Goal: Task Accomplishment & Management: Use online tool/utility

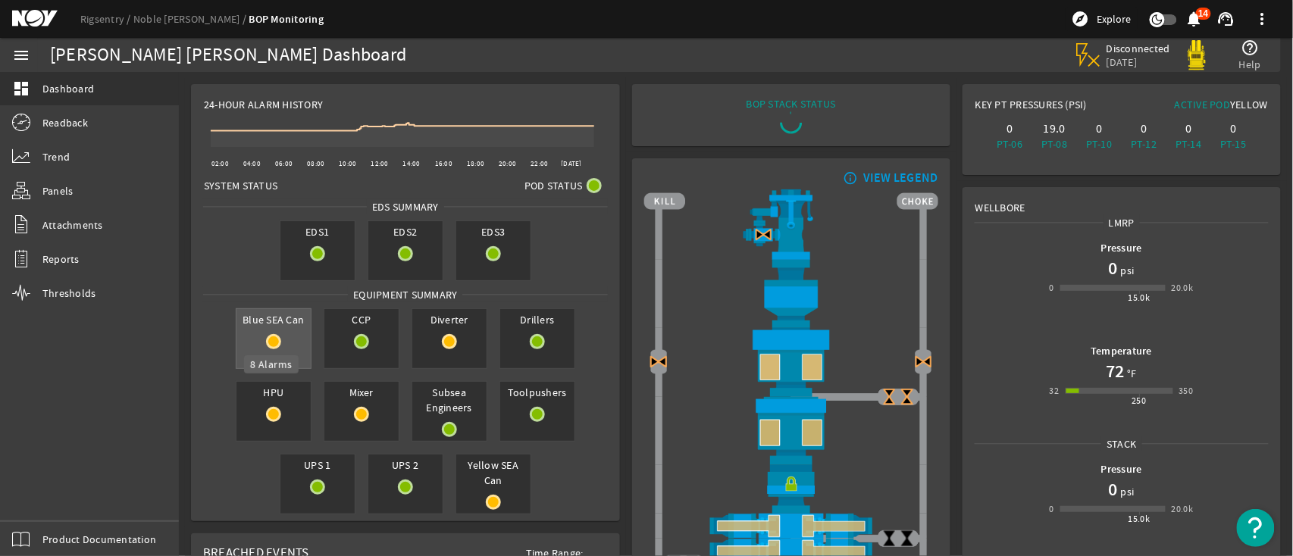
click at [266, 346] on mat-icon at bounding box center [273, 341] width 15 height 15
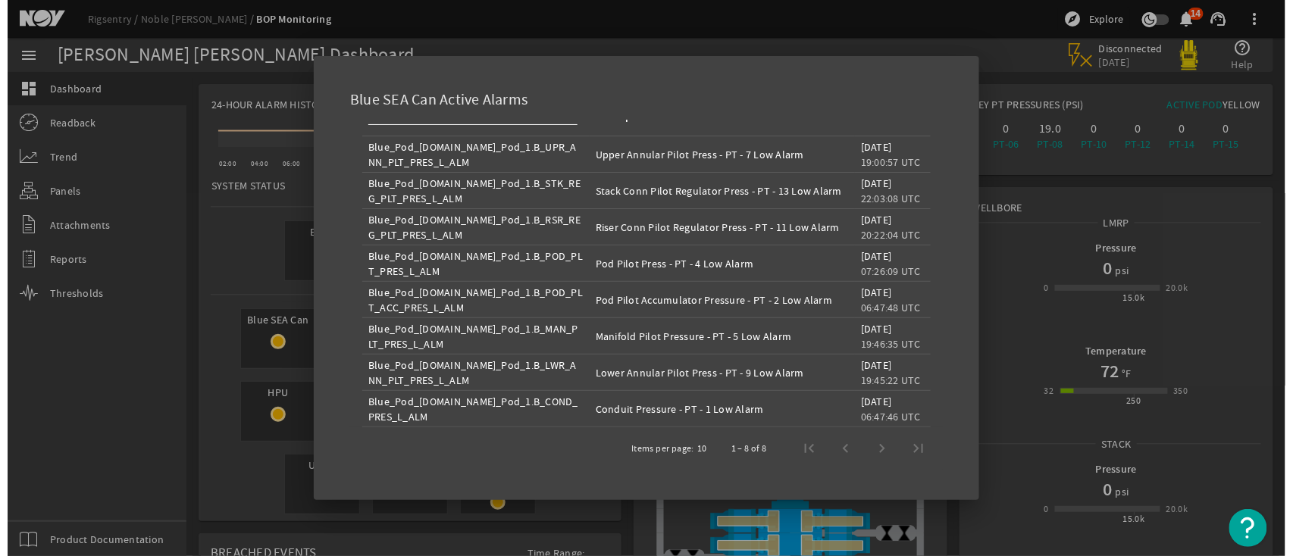
scroll to position [26, 0]
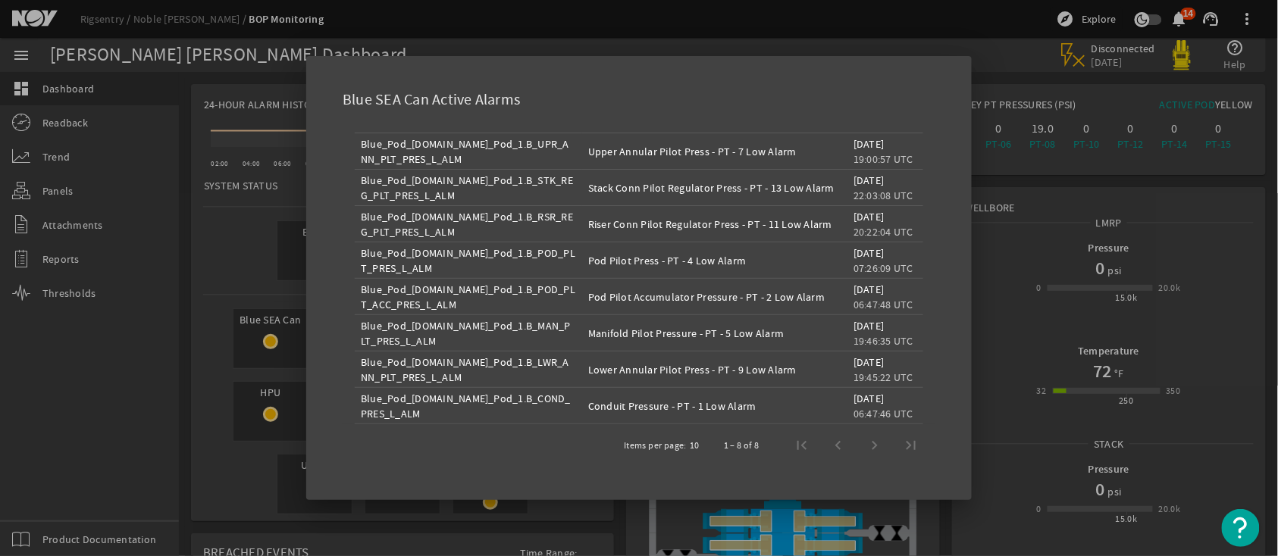
click at [946, 27] on div at bounding box center [639, 278] width 1278 height 556
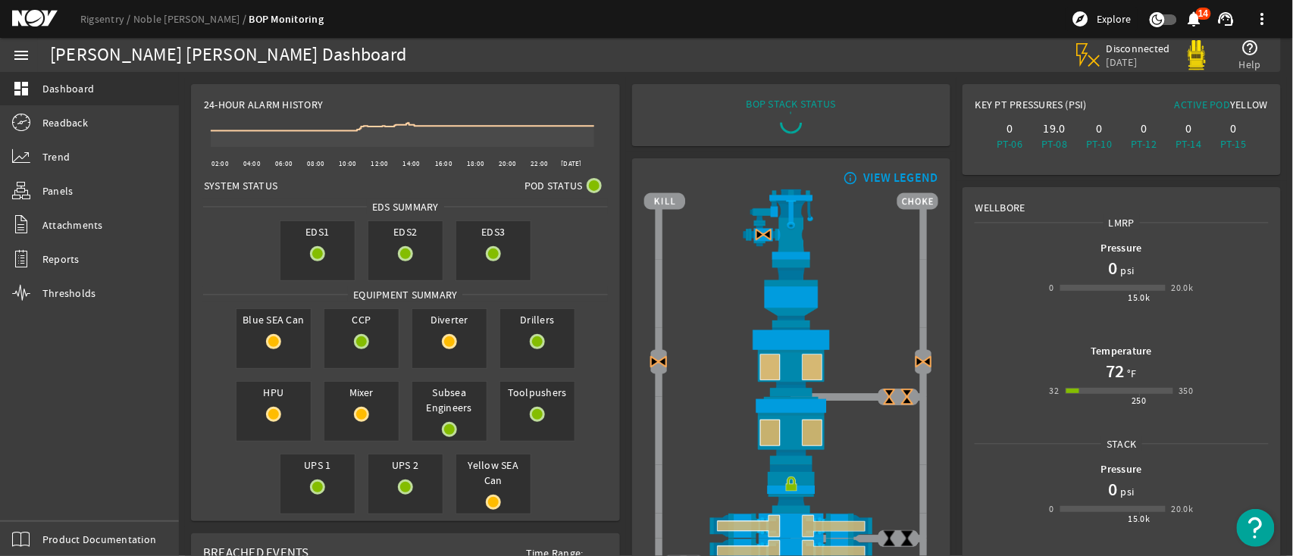
click at [1198, 52] on img at bounding box center [1197, 55] width 30 height 30
click at [1121, 55] on span "Disconnected" at bounding box center [1139, 49] width 64 height 14
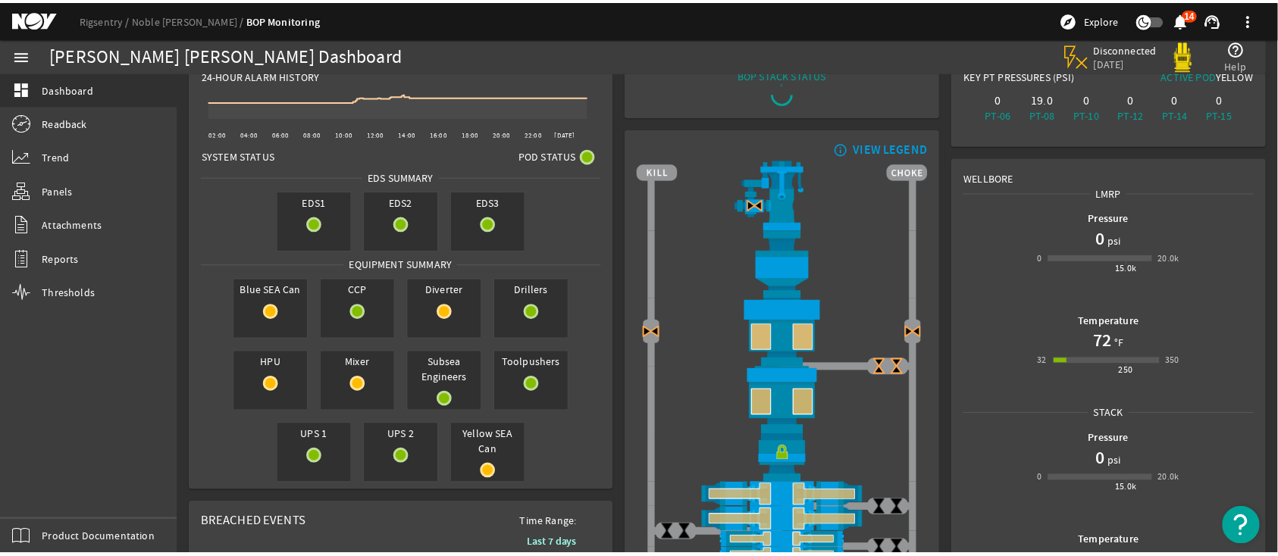
scroll to position [0, 0]
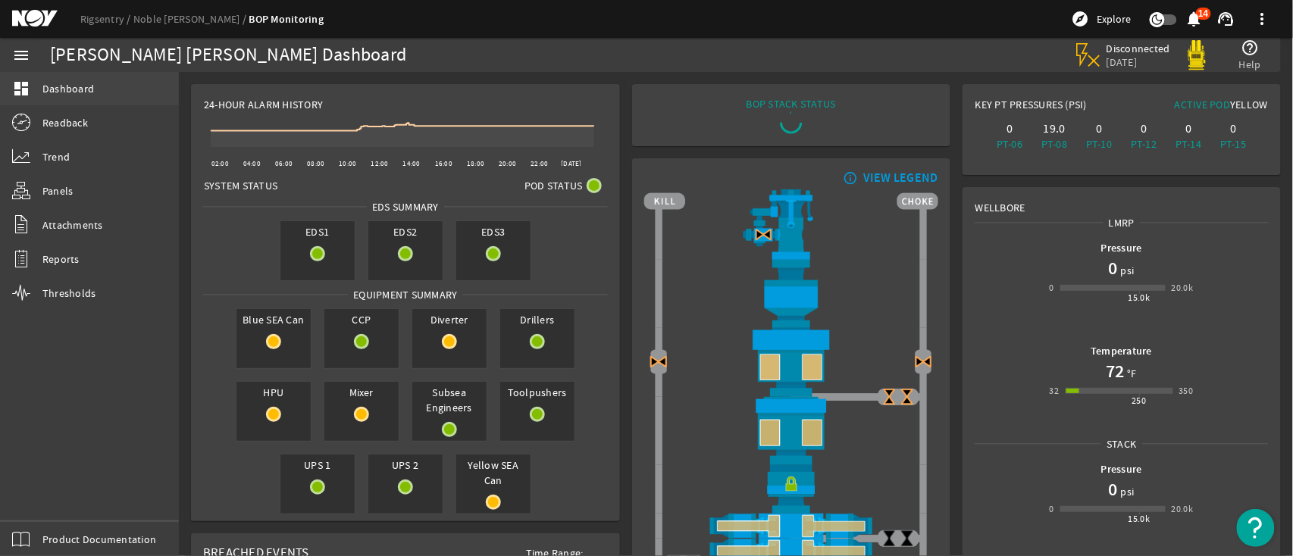
click at [29, 86] on mat-icon "dashboard" at bounding box center [21, 89] width 18 height 18
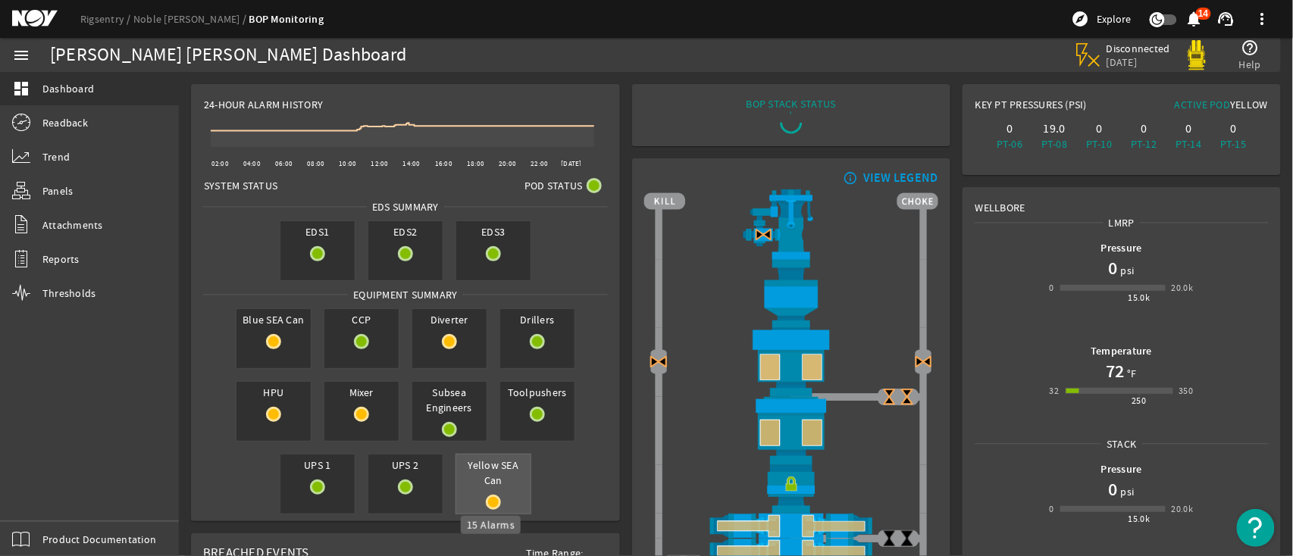
click at [491, 500] on mat-icon at bounding box center [493, 502] width 15 height 15
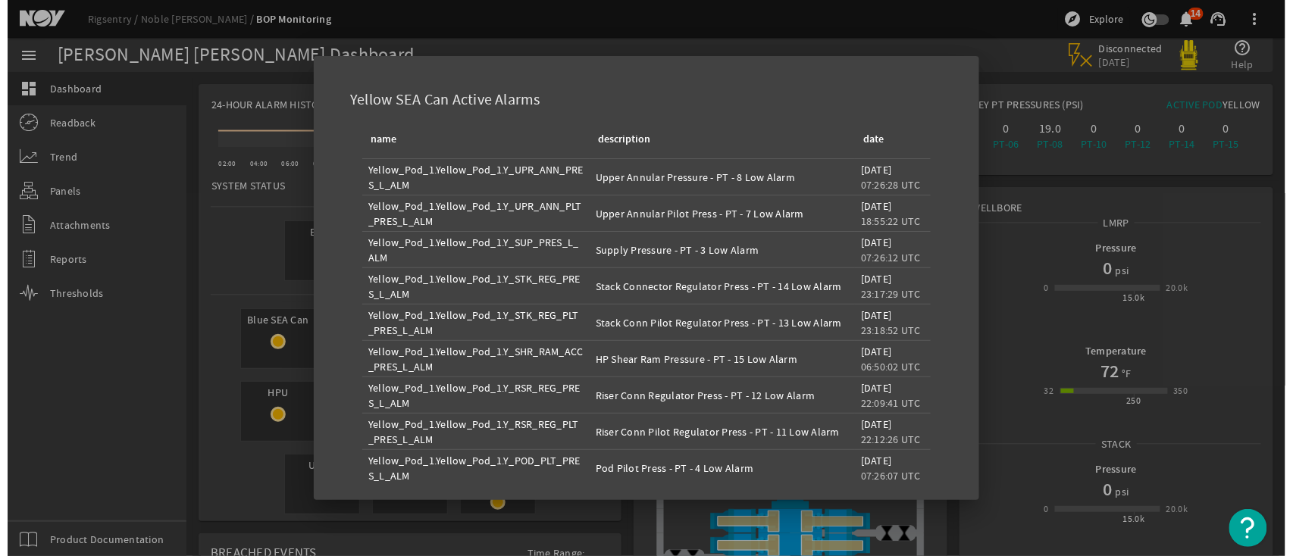
scroll to position [99, 0]
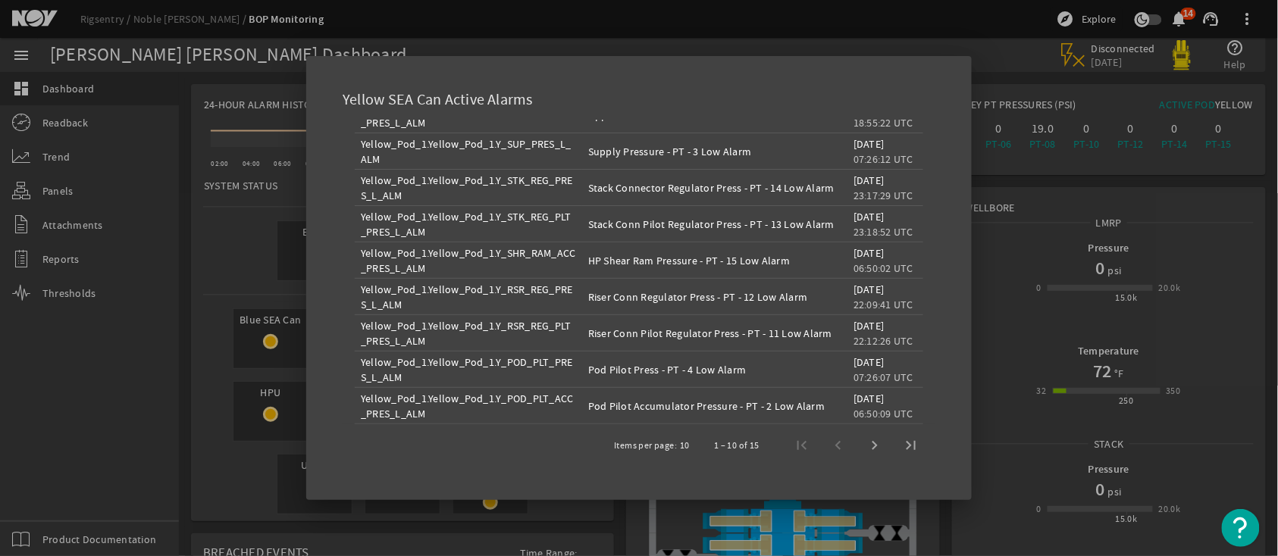
click at [957, 507] on div at bounding box center [639, 278] width 1278 height 556
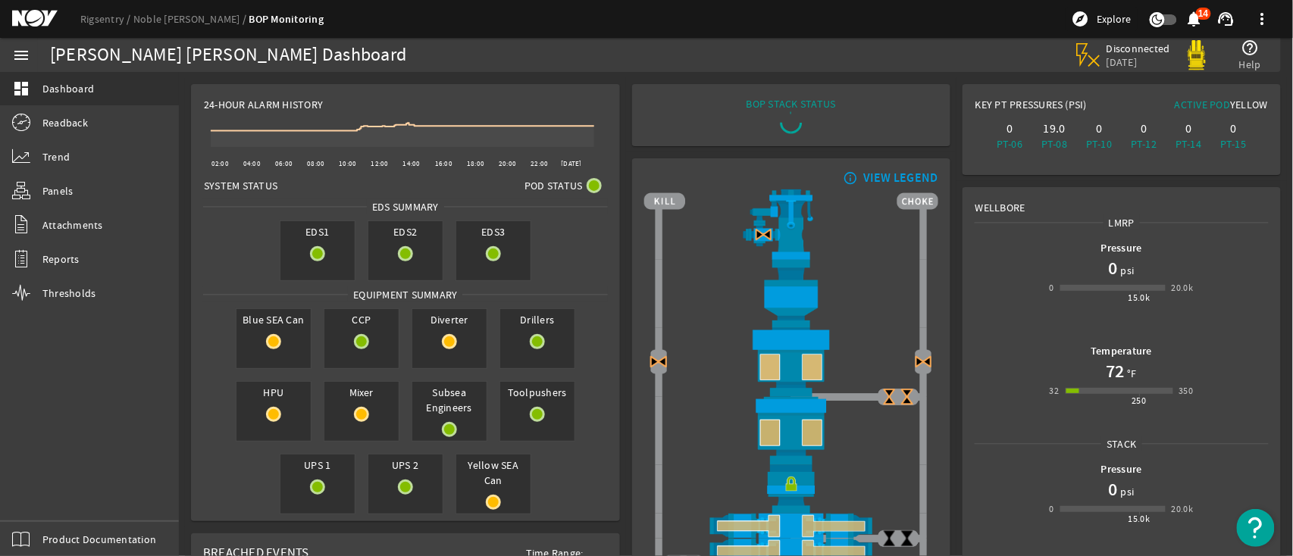
click at [20, 18] on mat-icon at bounding box center [46, 19] width 68 height 18
click at [66, 111] on link "Readback" at bounding box center [89, 122] width 179 height 33
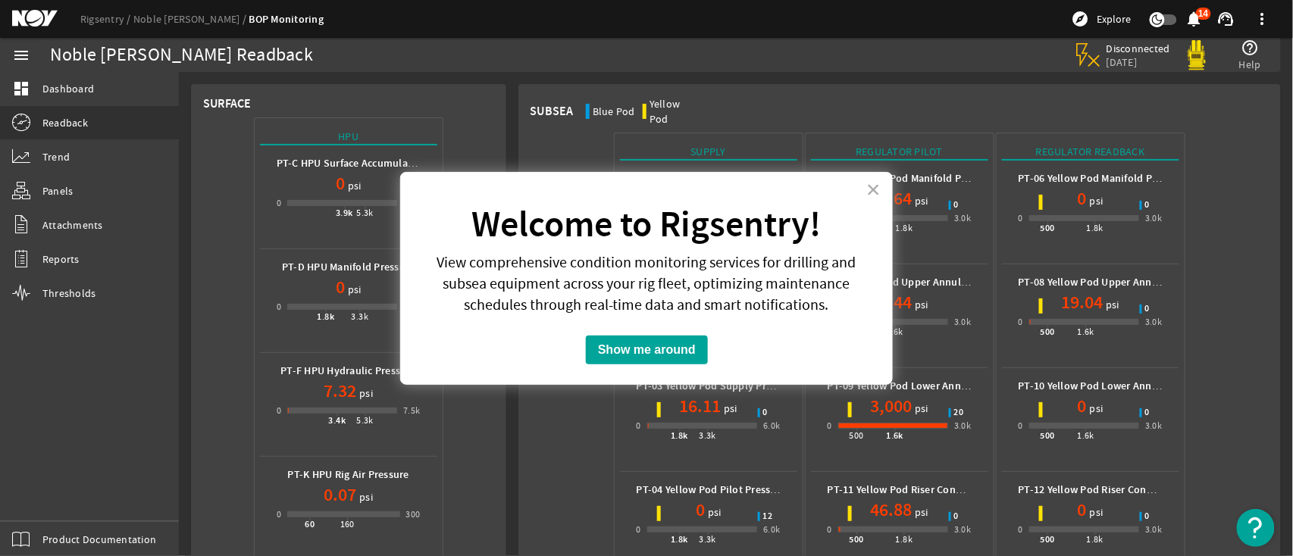
click at [868, 186] on button "×" at bounding box center [873, 189] width 14 height 24
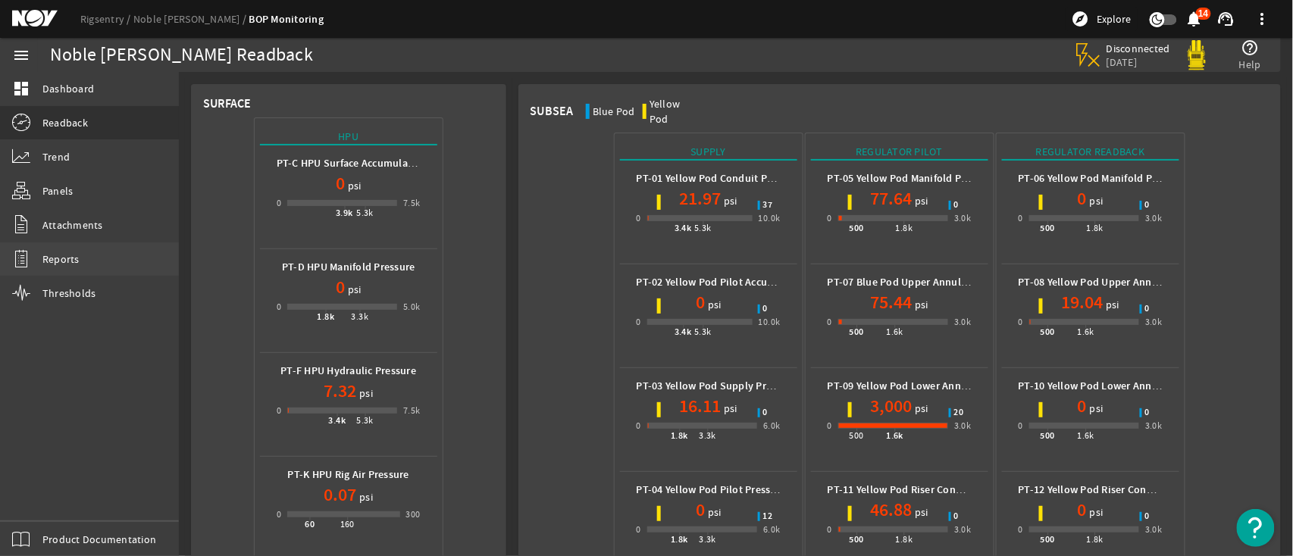
click at [66, 256] on span "Reports" at bounding box center [60, 259] width 37 height 15
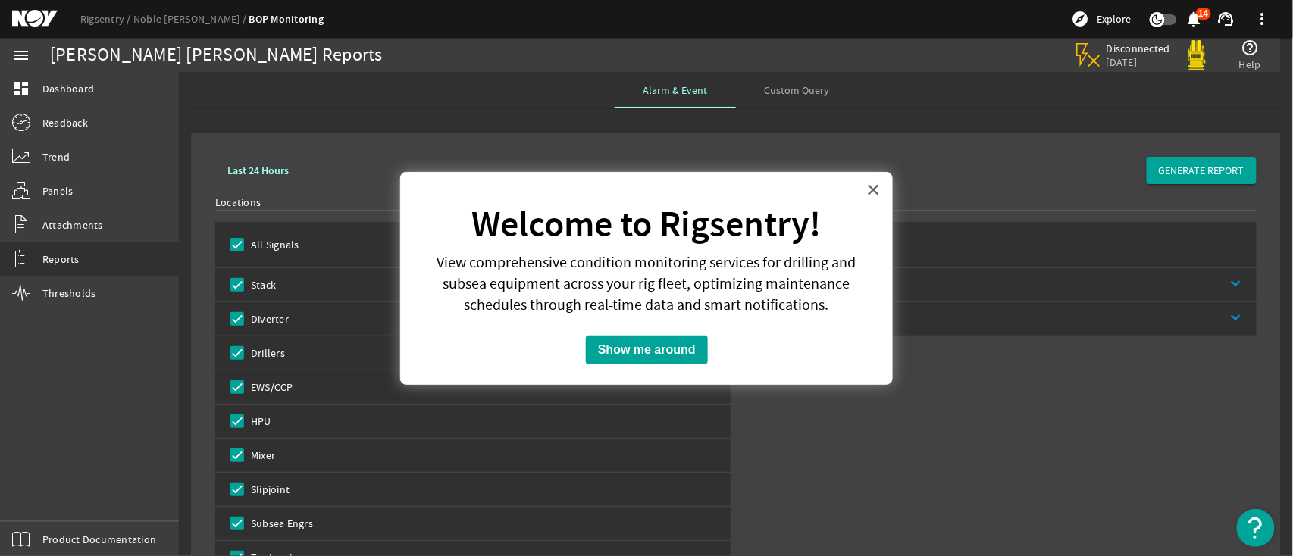
click at [869, 187] on button "×" at bounding box center [873, 189] width 14 height 24
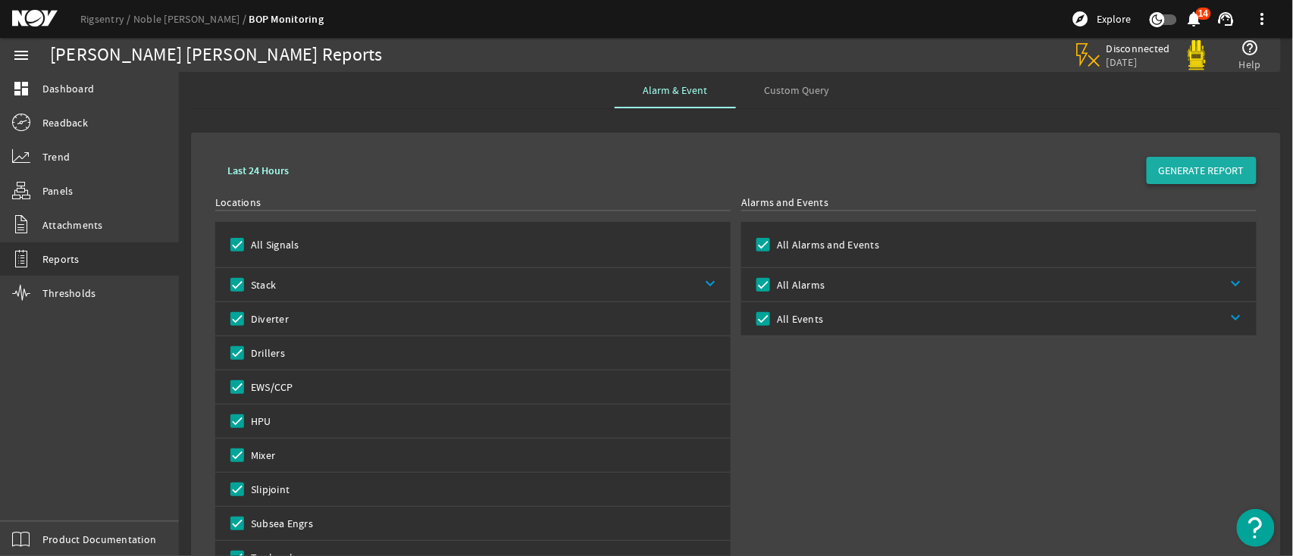
click at [1181, 164] on span "GENERATE REPORT" at bounding box center [1202, 170] width 86 height 15
